Goal: Information Seeking & Learning: Compare options

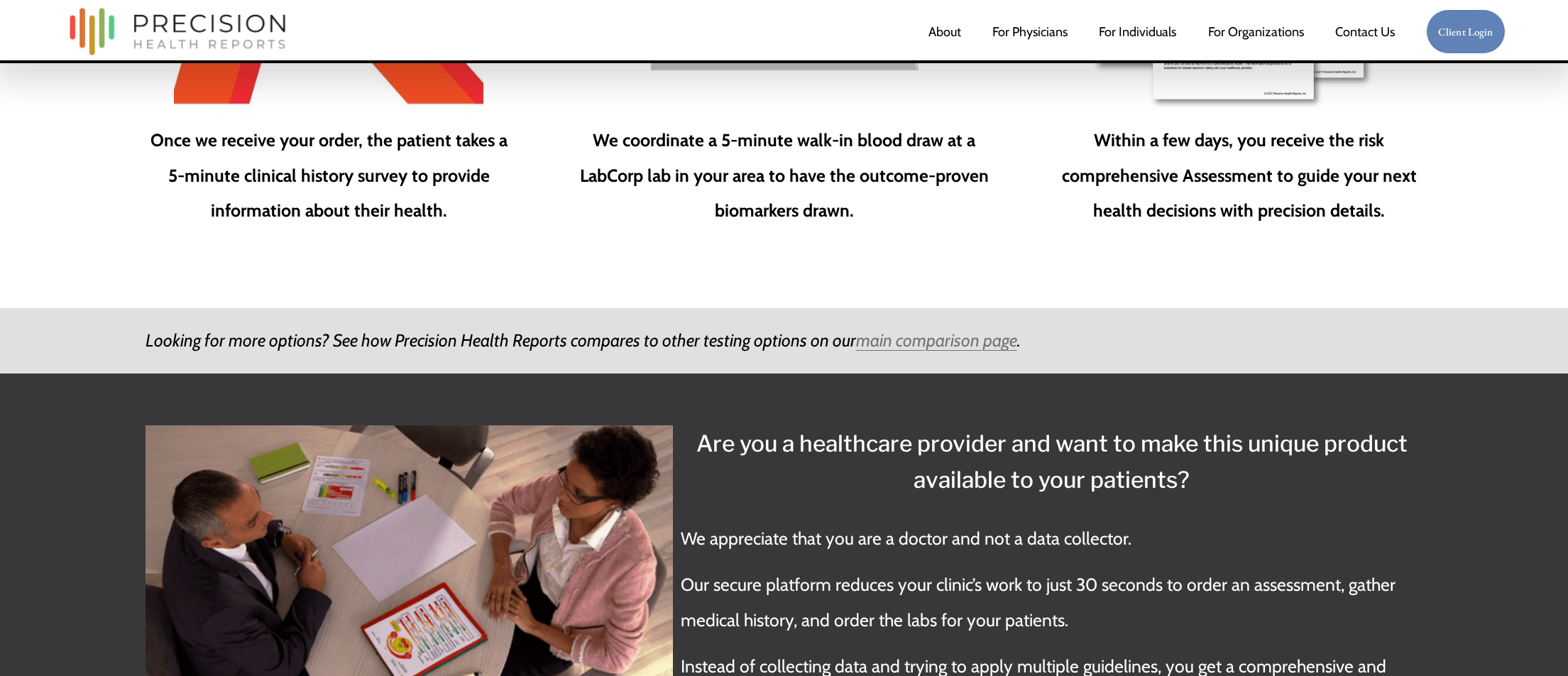
scroll to position [2424, 0]
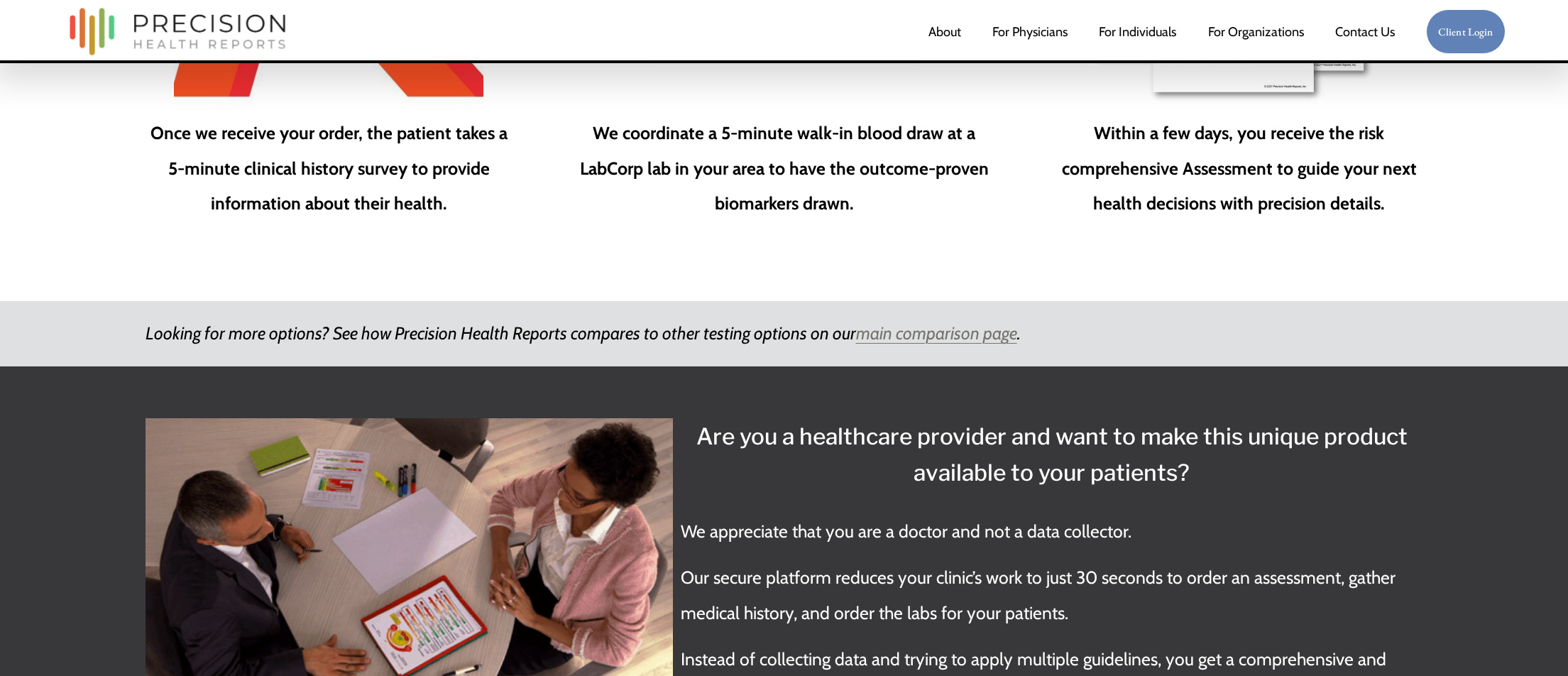
click at [904, 323] on em "main comparison page" at bounding box center [937, 333] width 161 height 21
